Goal: Download file/media

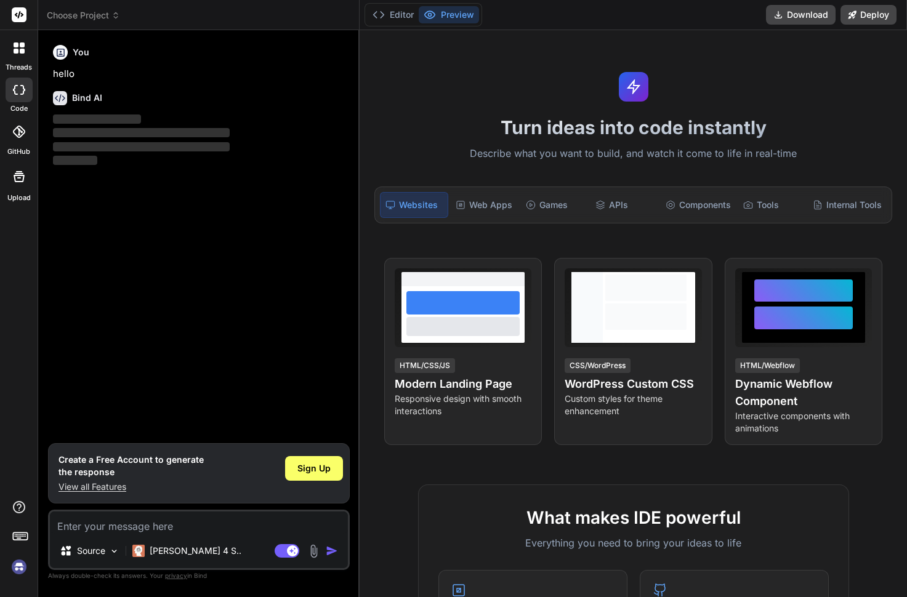
type textarea "x"
click at [396, 10] on button "Editor" at bounding box center [393, 14] width 51 height 17
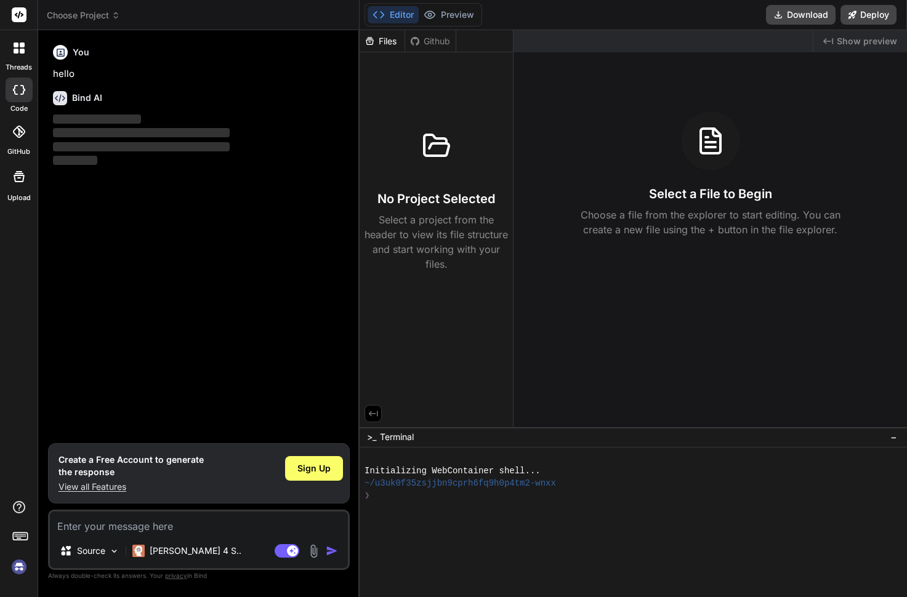
click at [148, 524] on textarea at bounding box center [199, 523] width 298 height 22
type textarea "F"
type textarea "x"
type textarea "FP"
type textarea "x"
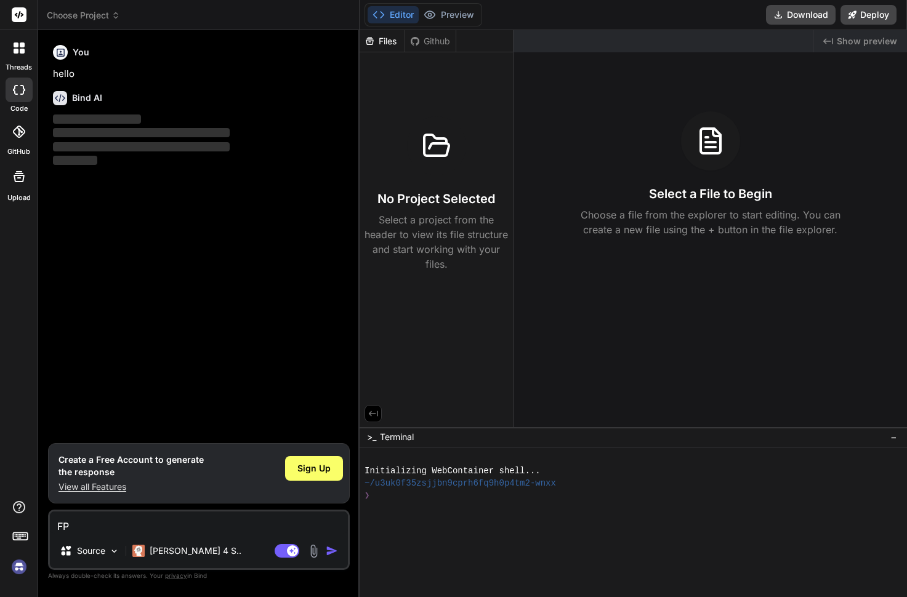
type textarea "FPS"
type textarea "x"
type textarea "FPS"
type textarea "x"
type textarea "FPS E"
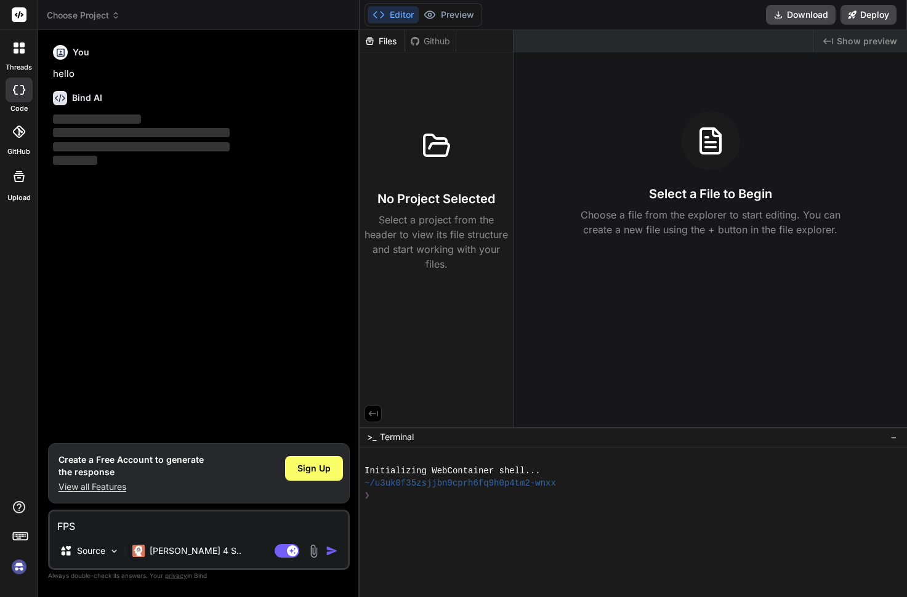
type textarea "x"
type textarea "FPS EX"
type textarea "x"
type textarea "FPS EXA"
type textarea "x"
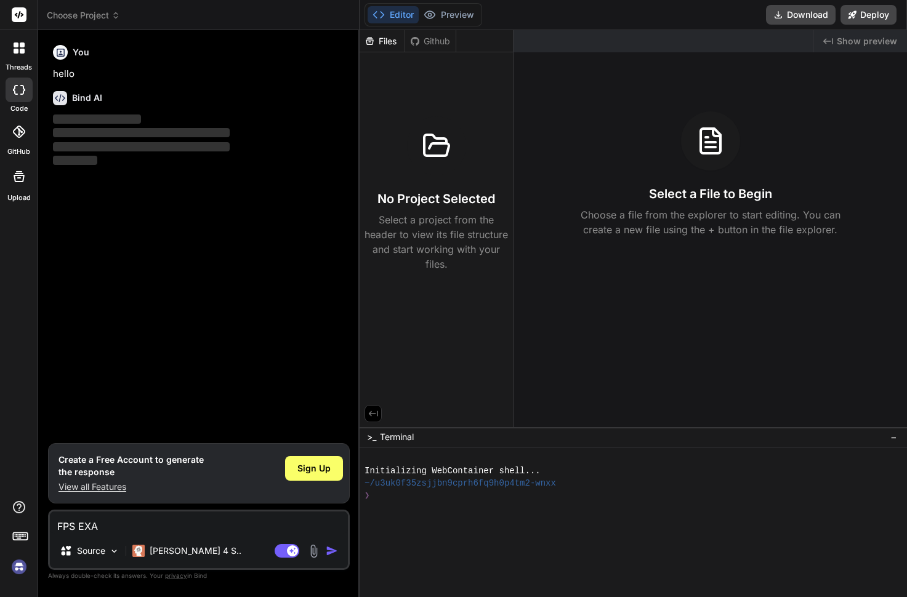
type textarea "FPS EXAM"
type textarea "x"
type textarea "FPS EXAMP"
type textarea "x"
type textarea "FPS EXAMPL"
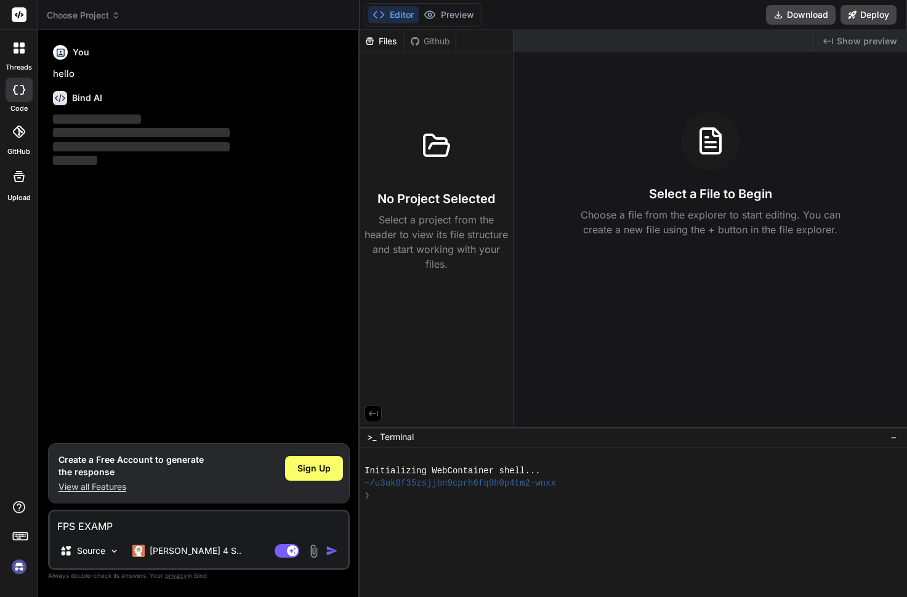
type textarea "x"
type textarea "FPS EXAMPLE"
type textarea "x"
type textarea "FPS EXAMPLE"
click at [334, 552] on img "button" at bounding box center [332, 551] width 12 height 12
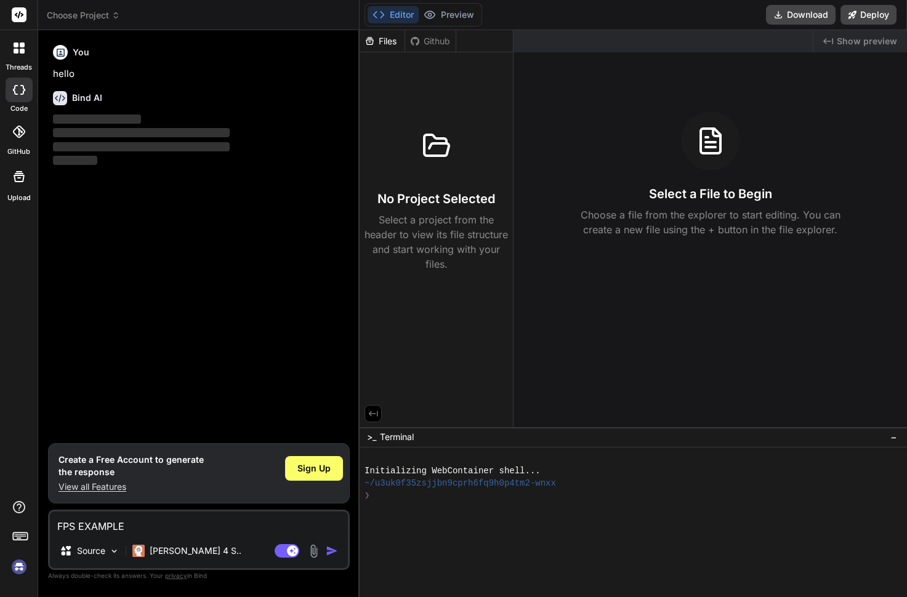
click at [334, 552] on img "button" at bounding box center [332, 551] width 12 height 12
click at [329, 551] on img "button" at bounding box center [332, 551] width 12 height 12
click at [163, 525] on textarea "FPS EXAMPLE" at bounding box center [199, 523] width 298 height 22
click at [449, 7] on button "Preview" at bounding box center [449, 14] width 60 height 17
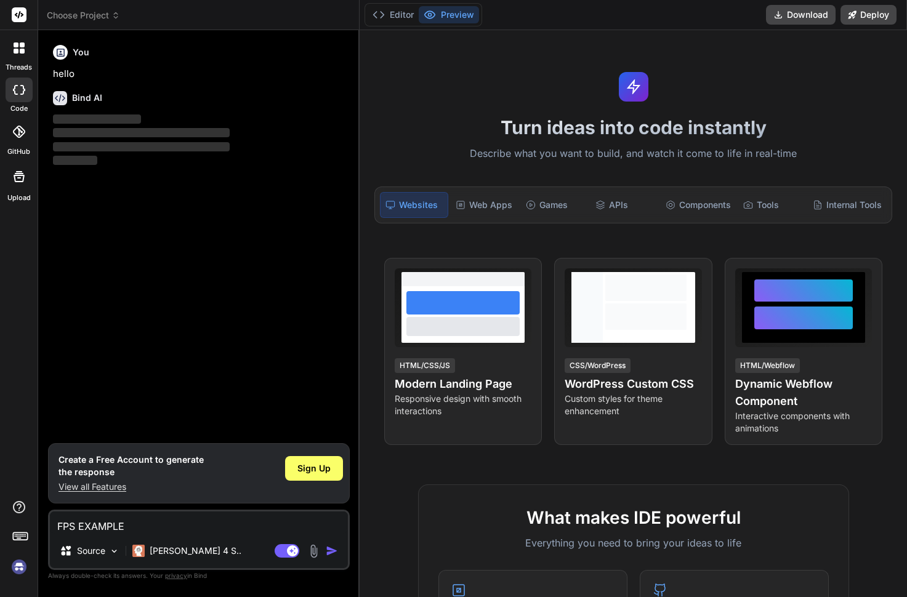
click at [156, 527] on textarea "FPS EXAMPLE" at bounding box center [199, 523] width 298 height 22
click at [305, 464] on span "Sign Up" at bounding box center [313, 469] width 33 height 12
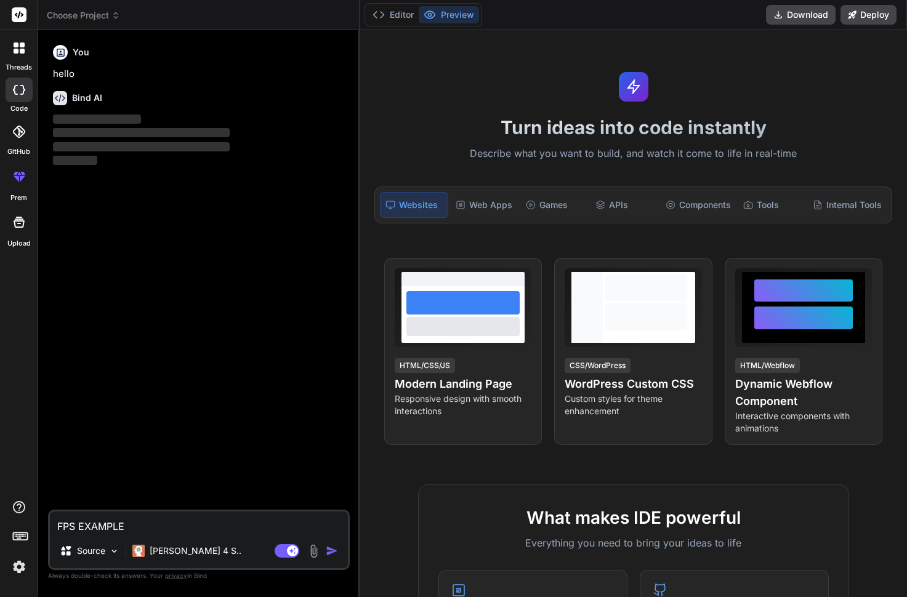
click at [329, 551] on img "button" at bounding box center [332, 551] width 12 height 12
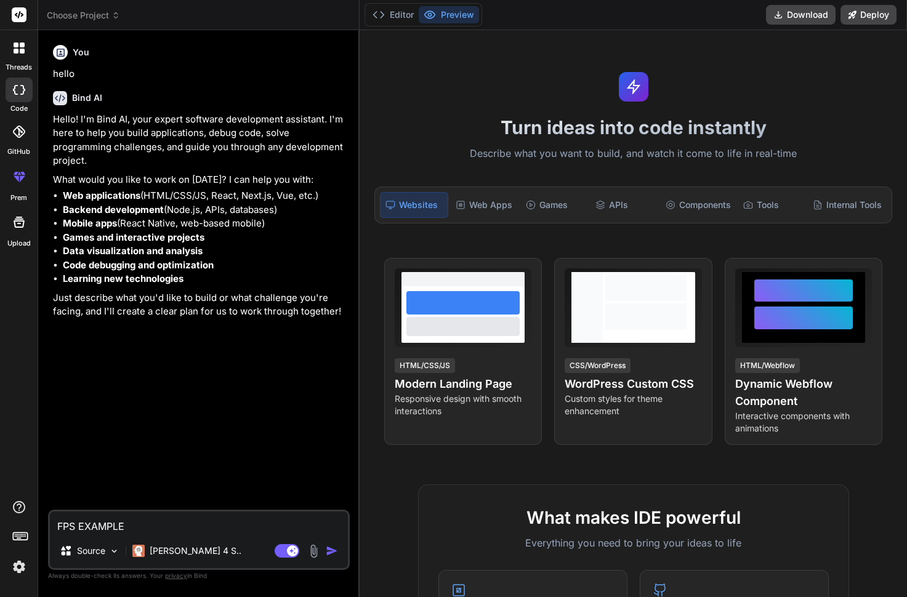
type textarea "x"
click at [78, 525] on textarea "FPS EXAMPLE" at bounding box center [199, 523] width 298 height 22
type textarea "FPS GEXAMPLE"
type textarea "x"
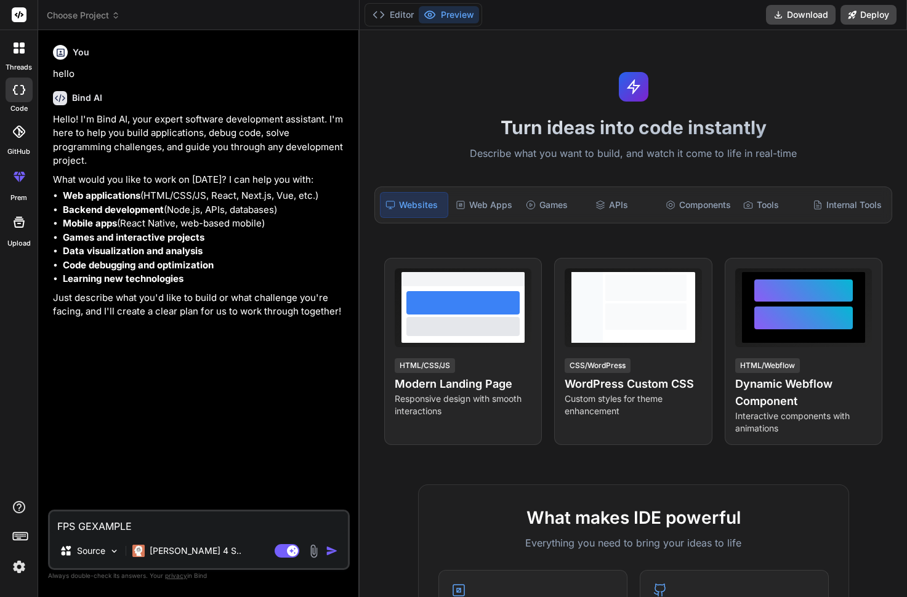
type textarea "FPS GAEXAMPLE"
type textarea "x"
type textarea "FPS GAMEXAMPLE"
type textarea "x"
type textarea "FPS GAMEEXAMPLE"
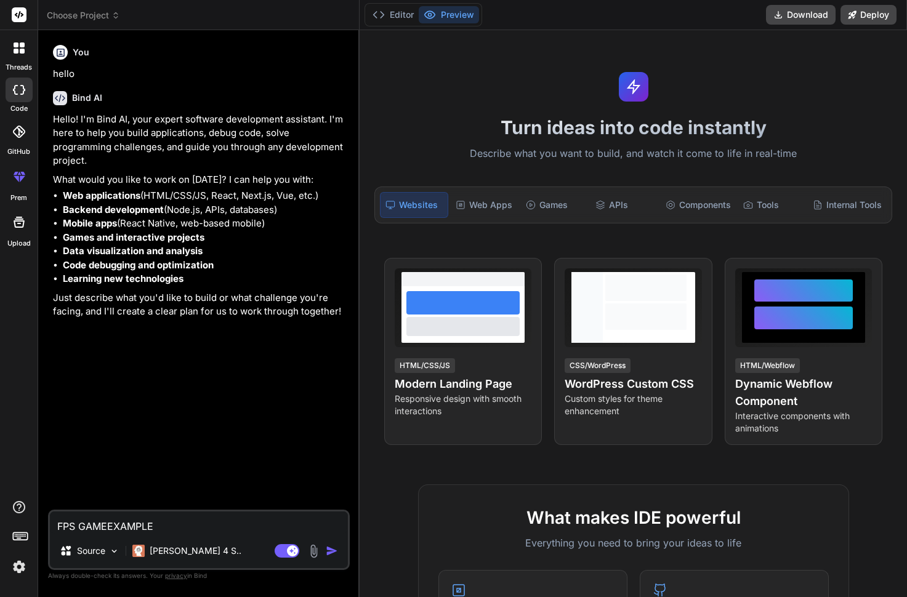
type textarea "x"
type textarea "FPS GAME EXAMPLE"
type textarea "x"
type textarea "FPS GAME EXAMPLE"
click at [329, 549] on img "button" at bounding box center [332, 551] width 12 height 12
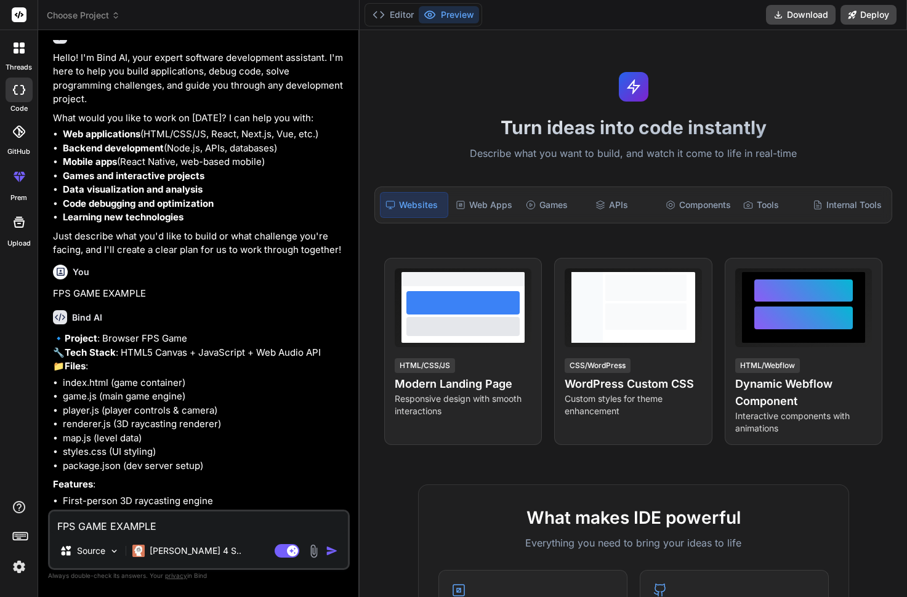
scroll to position [123, 0]
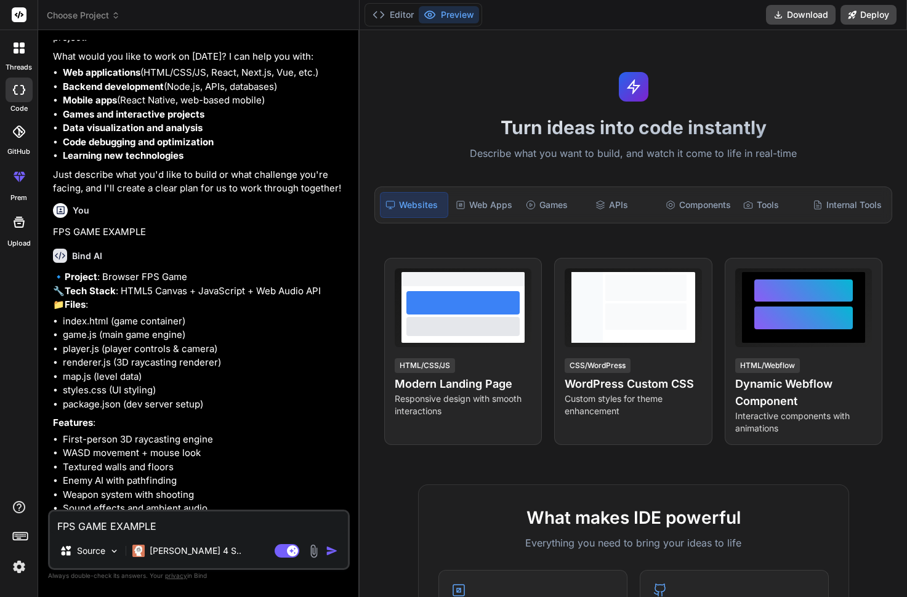
type textarea "x"
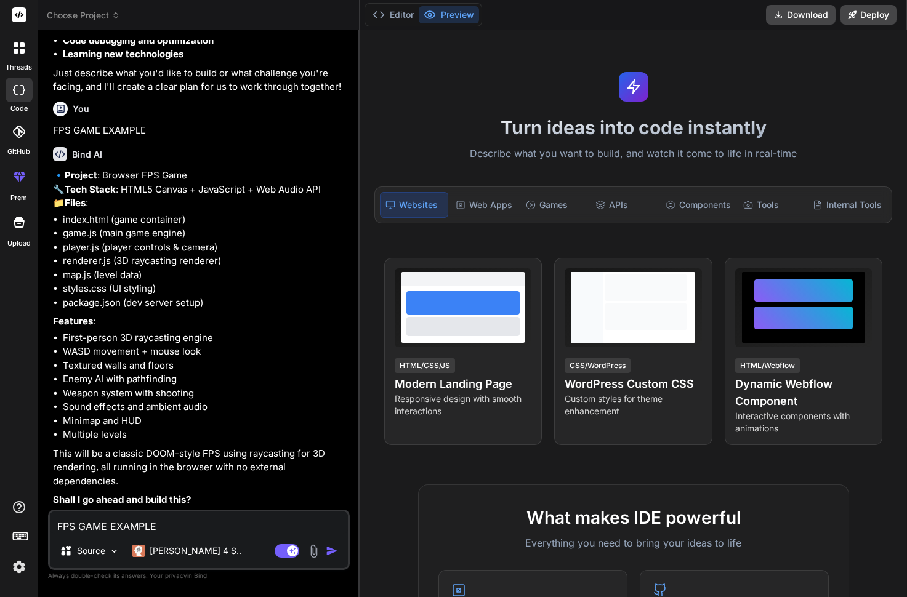
scroll to position [253, 0]
click at [209, 517] on textarea "FPS GAME EXAMPLE" at bounding box center [199, 523] width 298 height 22
type textarea "Y"
type textarea "x"
type textarea "YE"
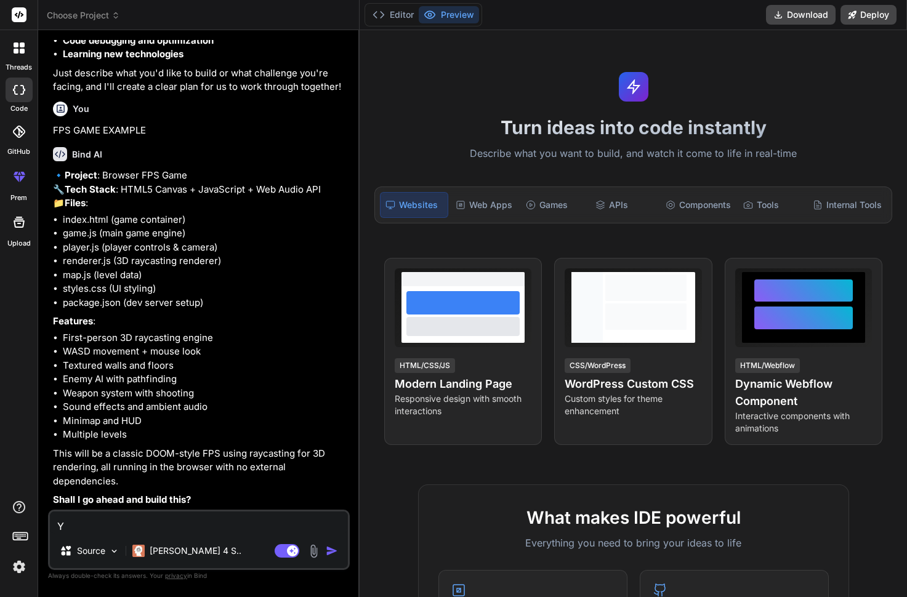
type textarea "x"
type textarea "YES"
type textarea "x"
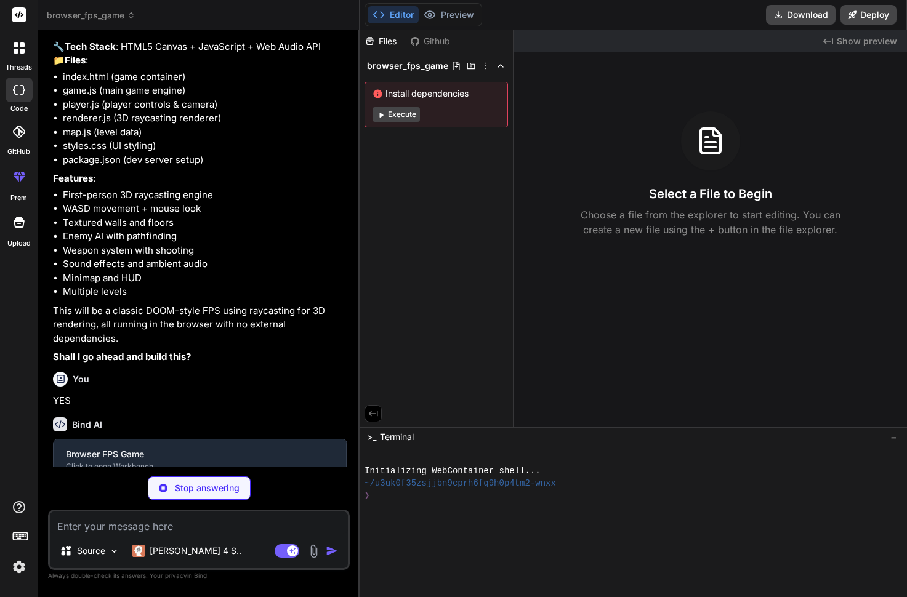
scroll to position [380, 0]
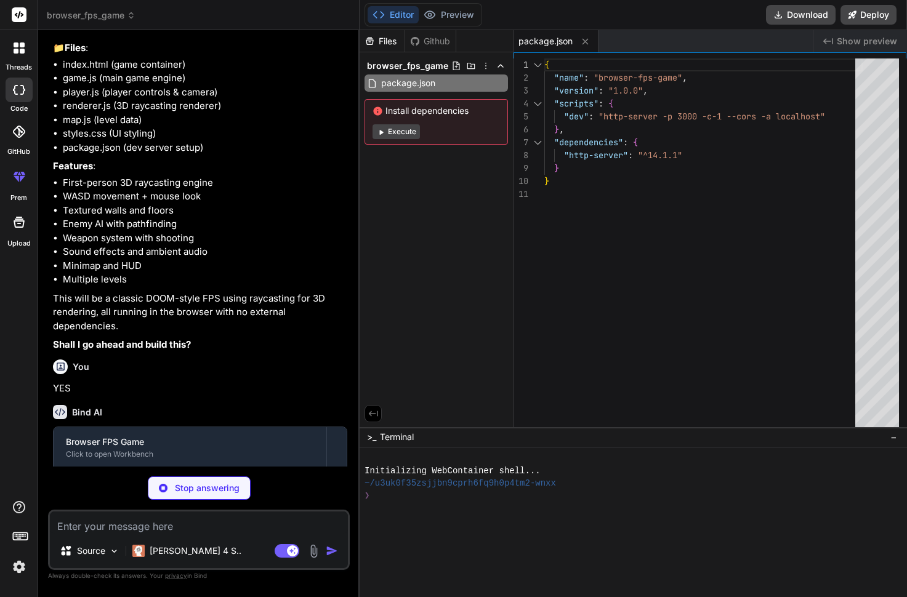
type textarea "x"
type textarea "<script src="map.js"></script> <script src="player.js"></script> <script src="r…"
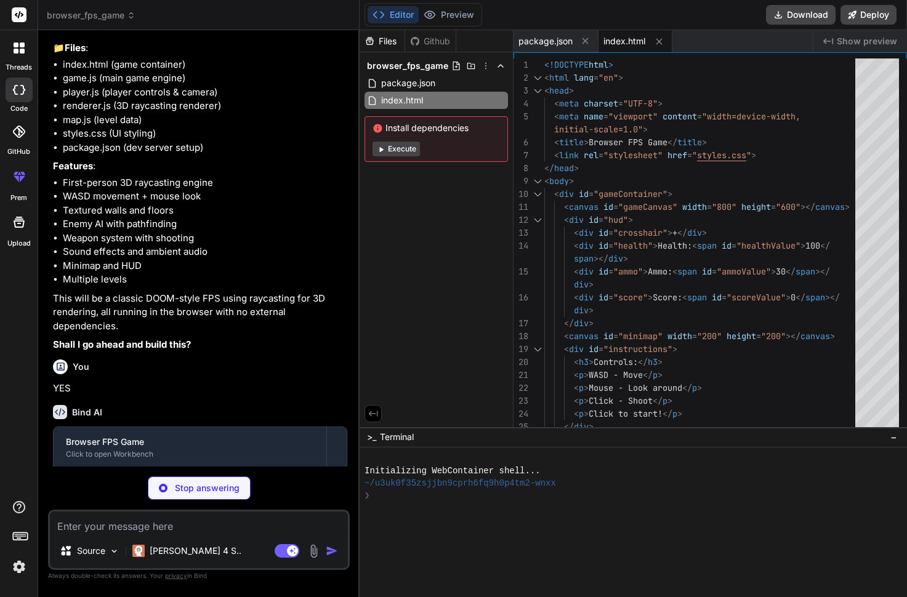
type textarea "x"
type textarea "margin-bottom: 15px; } #instructions p { margin-bottom: 5px; color: #ccc; }"
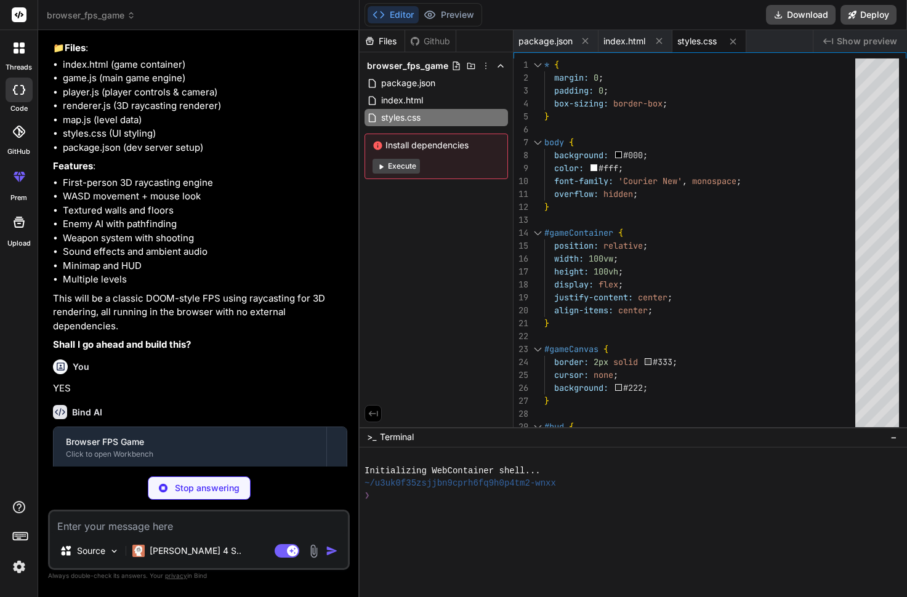
type textarea "x"
type textarea "} getWallTexture(x, y) { // Simple wall texture based on position const mapX = …"
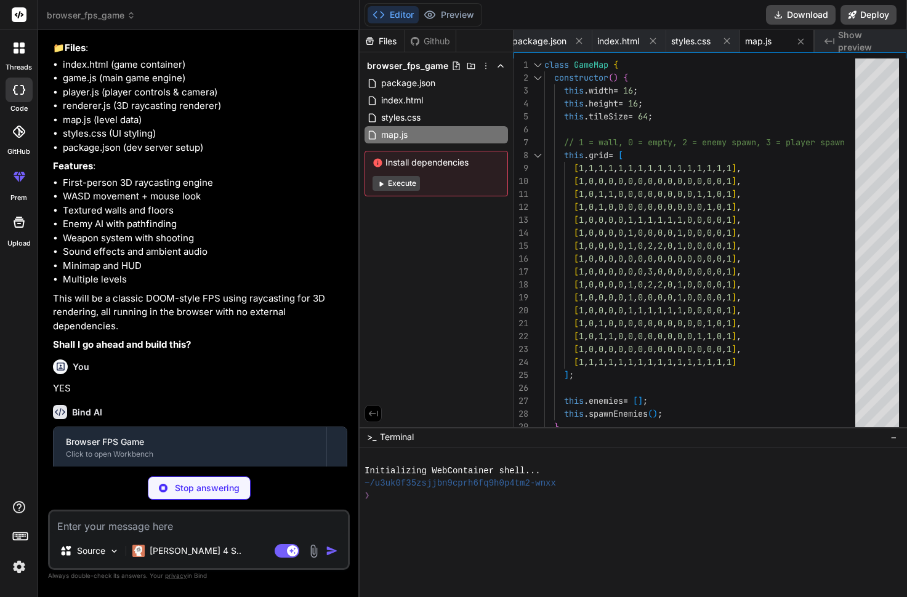
type textarea "x"
type textarea "} }"
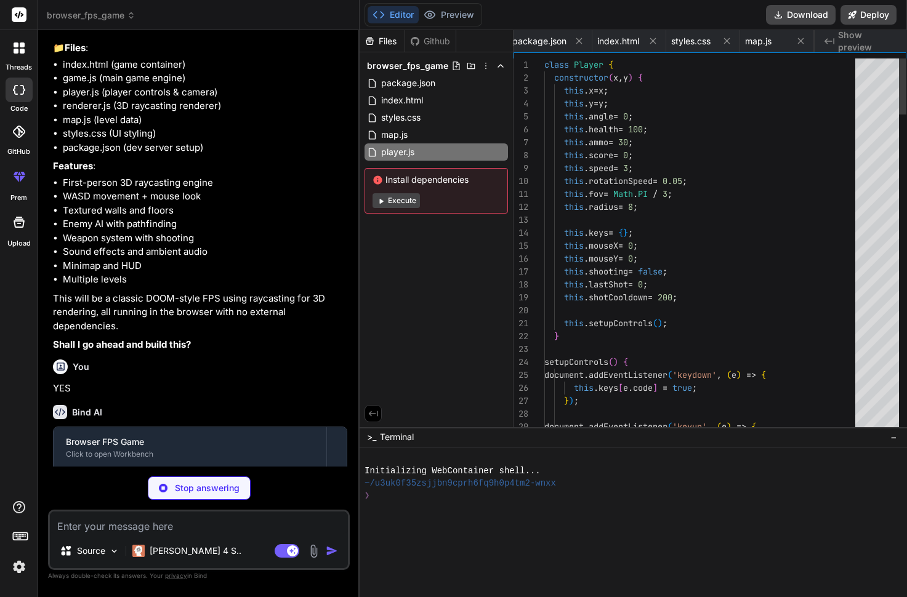
scroll to position [0, 80]
type textarea "x"
type textarea "angle) * 15 ); this.minimapCtx.stroke(); } }"
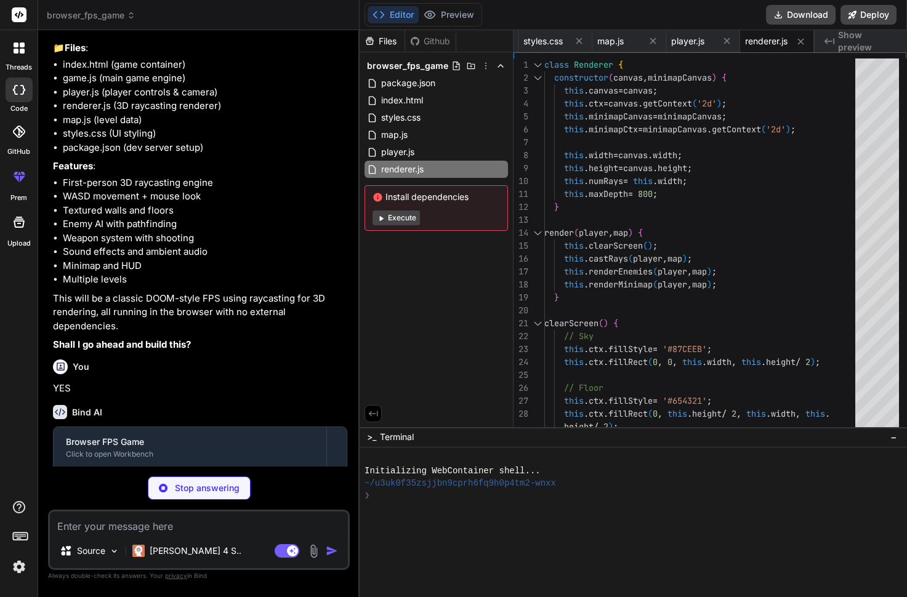
type textarea "x"
type textarea "new Game(); });"
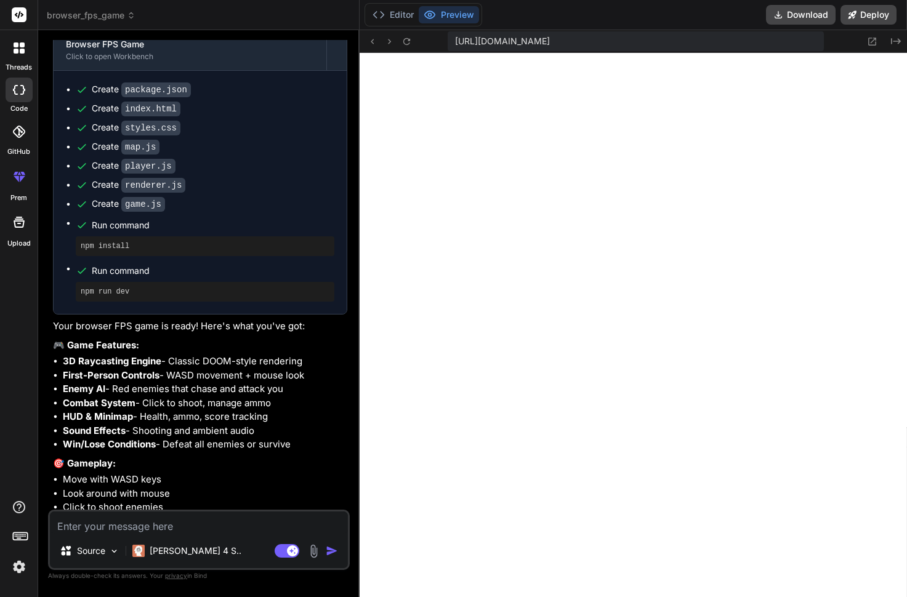
scroll to position [901, 0]
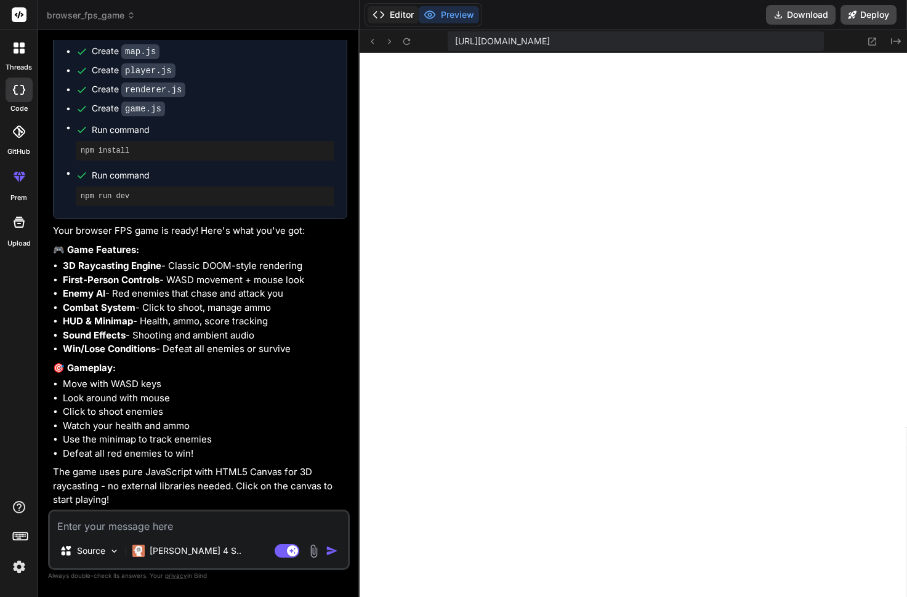
click at [400, 17] on button "Editor" at bounding box center [393, 14] width 51 height 17
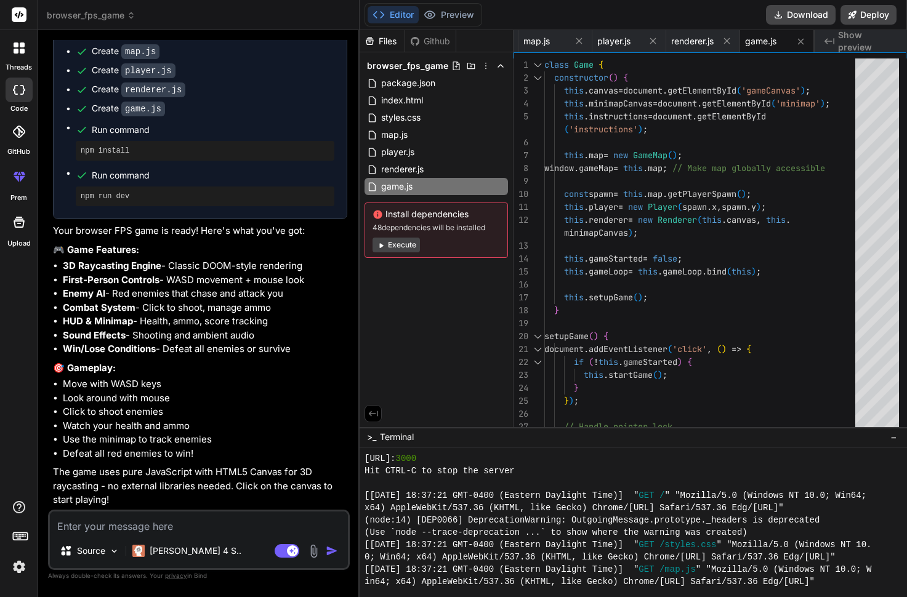
scroll to position [641, 0]
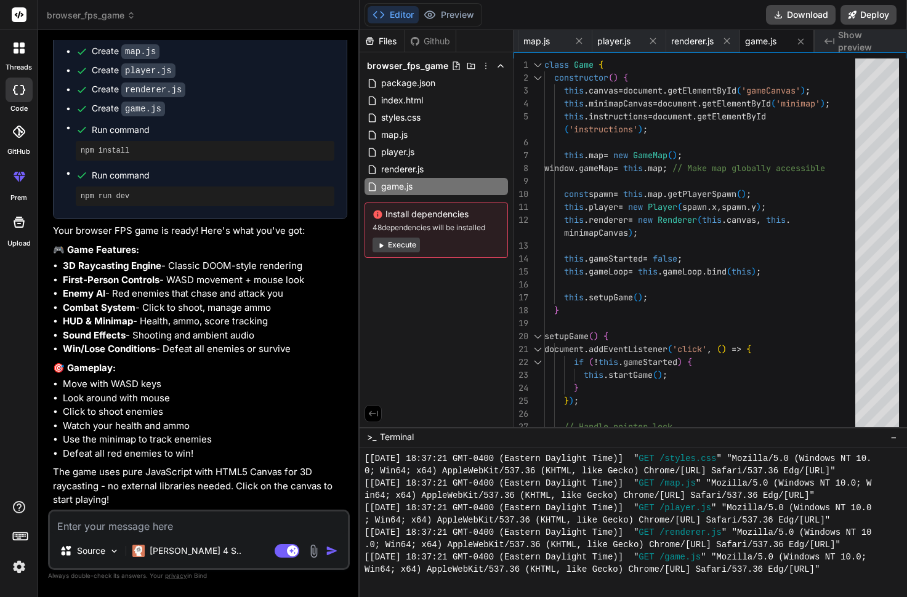
click at [450, 299] on div "Files Github browser_fps_game package.json index.html styles.css map.js player.…" at bounding box center [437, 228] width 154 height 397
click at [812, 14] on button "Download" at bounding box center [801, 15] width 70 height 20
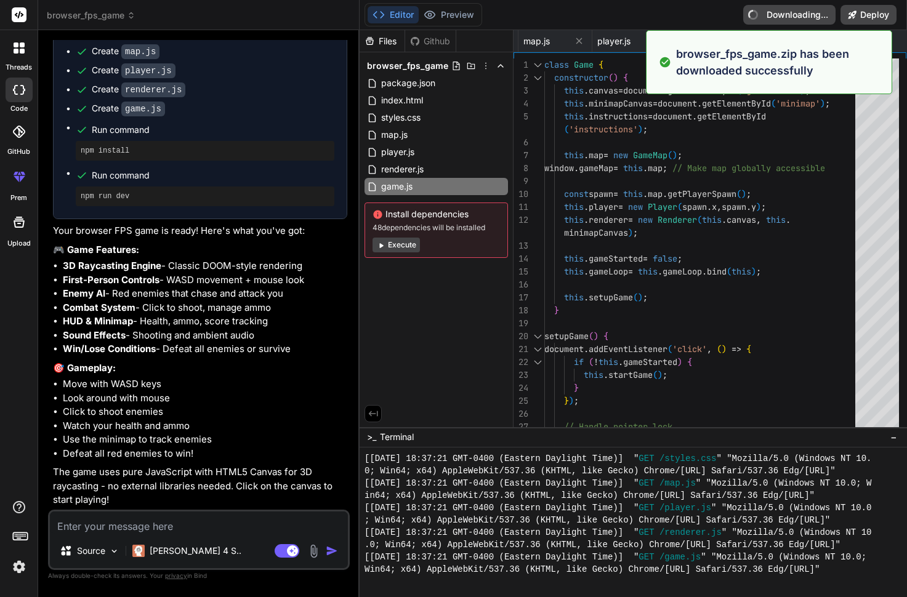
type textarea "x"
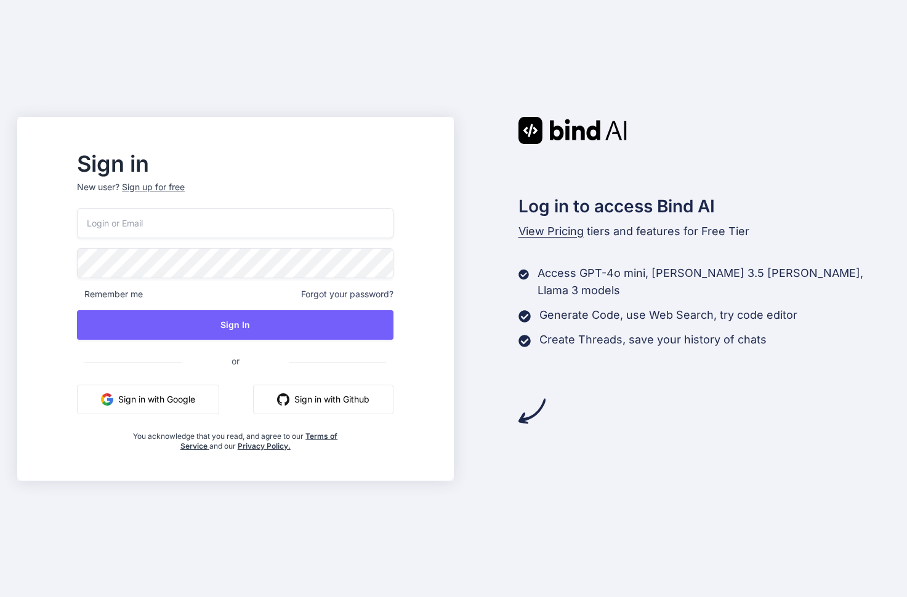
click at [202, 401] on button "Sign in with Google" at bounding box center [148, 400] width 142 height 30
